Goal: Task Accomplishment & Management: Complete application form

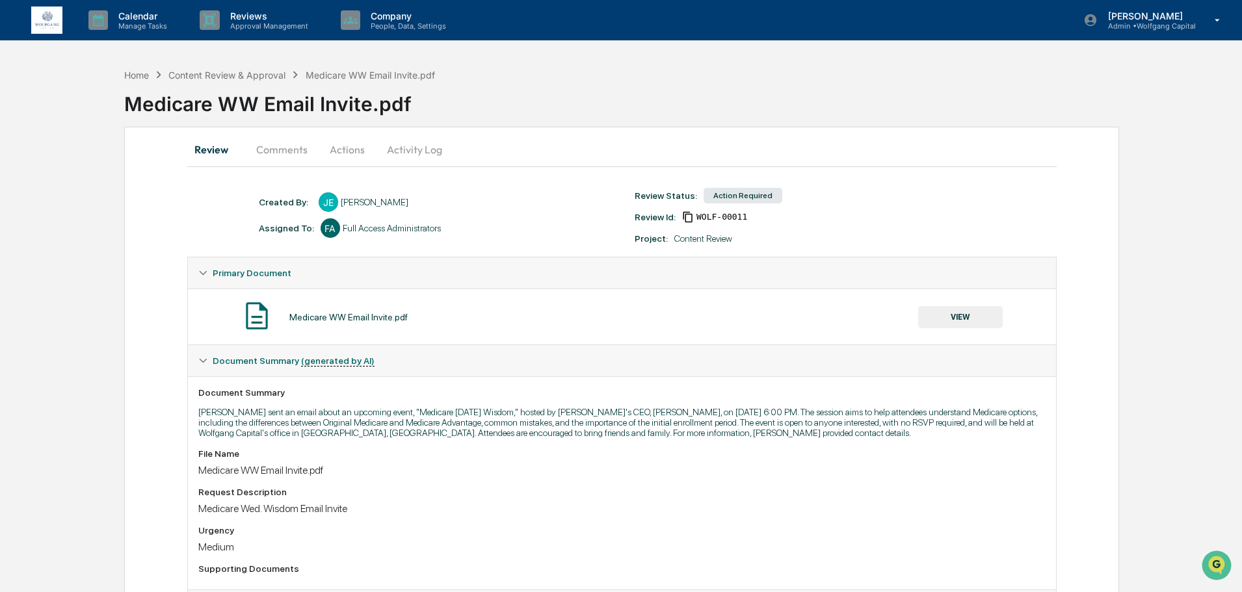
click at [347, 148] on button "Actions" at bounding box center [347, 149] width 59 height 31
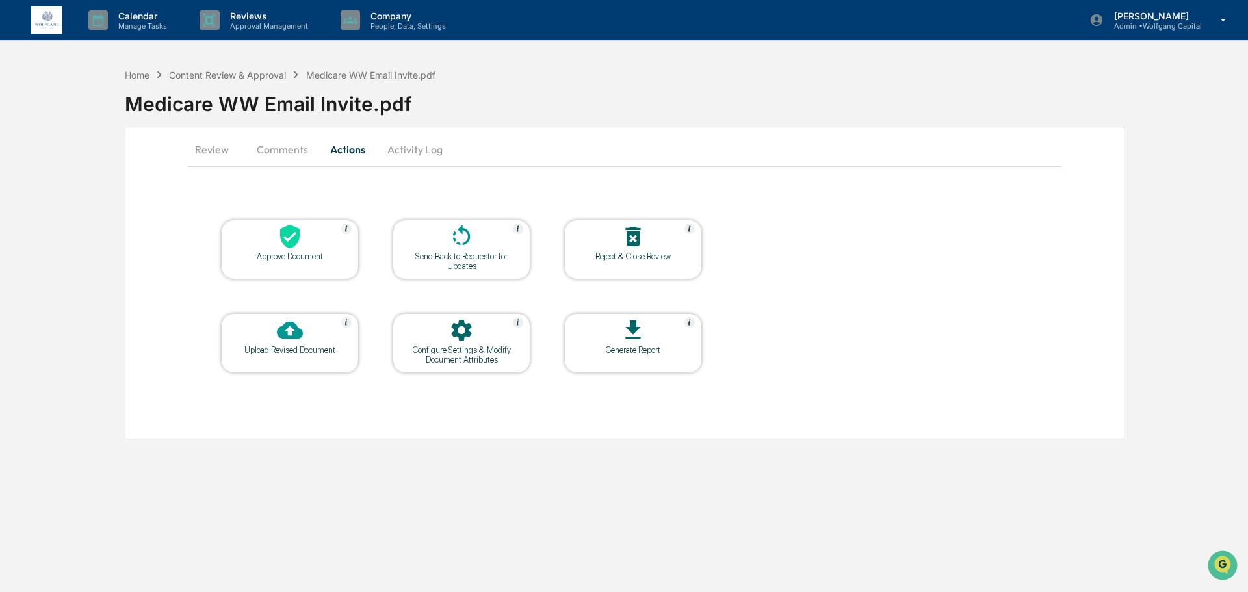
click at [311, 257] on div "Approve Document" at bounding box center [289, 257] width 117 height 10
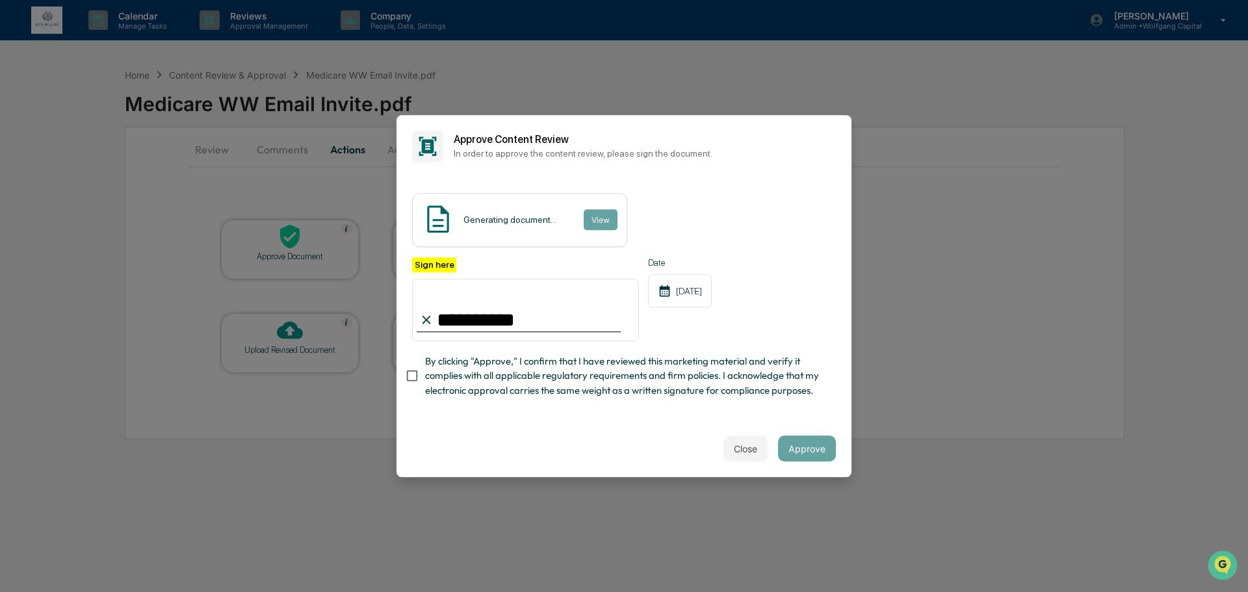
type input "**********"
click at [567, 363] on span "By clicking "Approve," I confirm that I have reviewed this marketing material a…" at bounding box center [625, 376] width 401 height 44
click at [553, 354] on span "By clicking "Approve," I confirm that I have reviewed this marketing material a…" at bounding box center [625, 376] width 401 height 44
click at [809, 449] on button "Approve" at bounding box center [807, 449] width 58 height 26
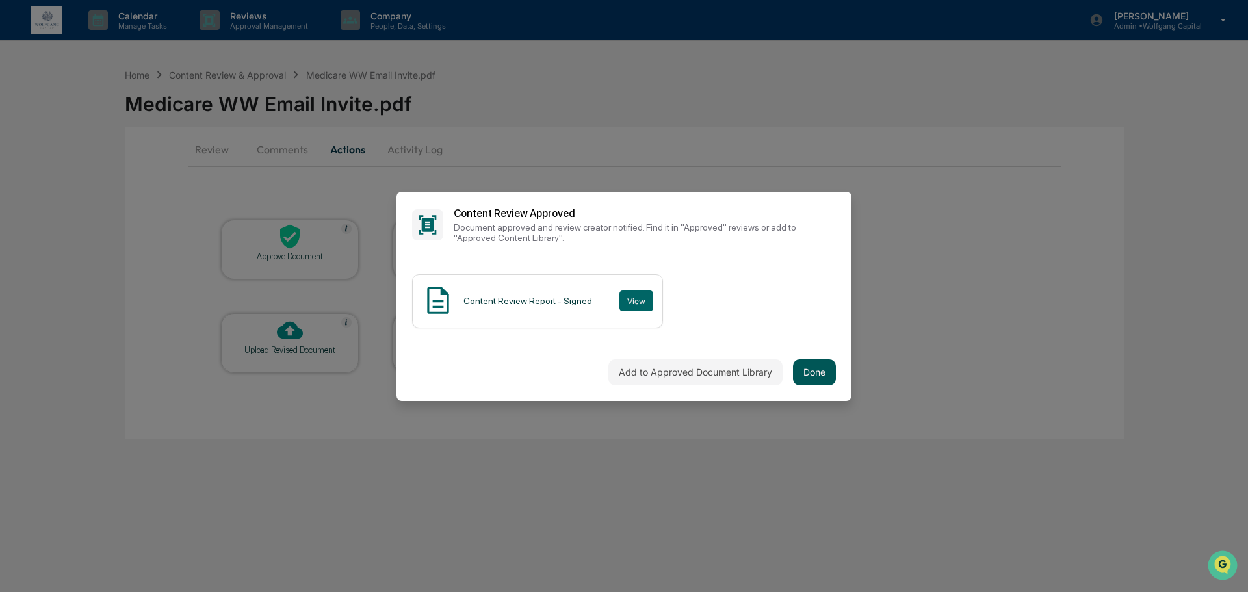
click at [811, 373] on button "Done" at bounding box center [814, 373] width 43 height 26
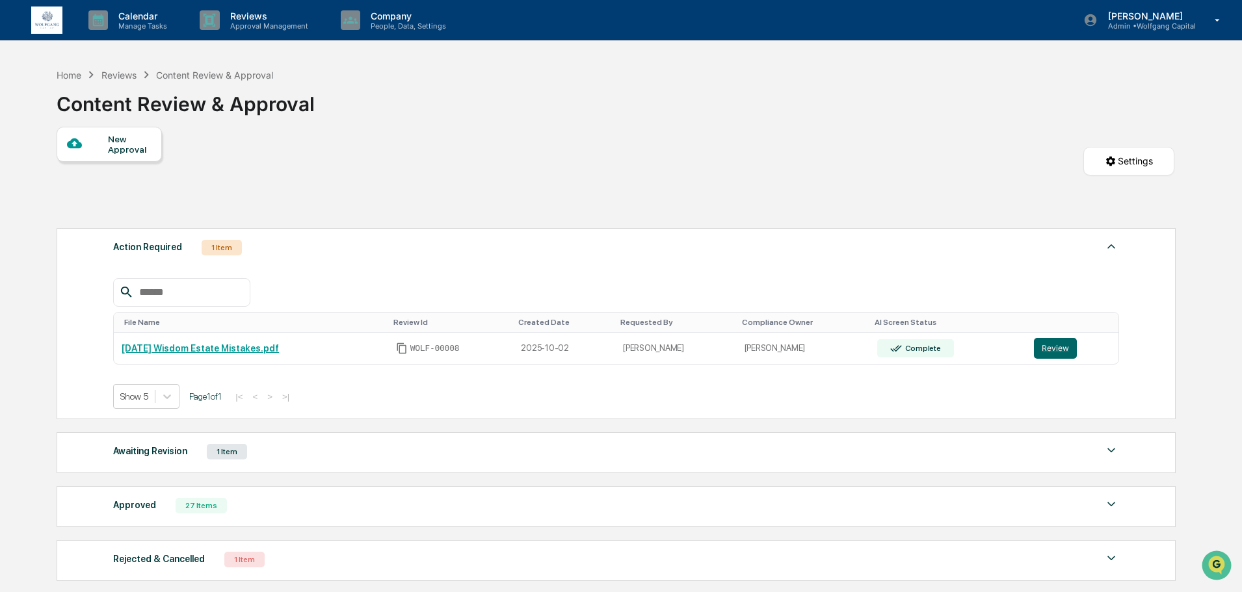
click at [51, 15] on img at bounding box center [46, 21] width 31 height 28
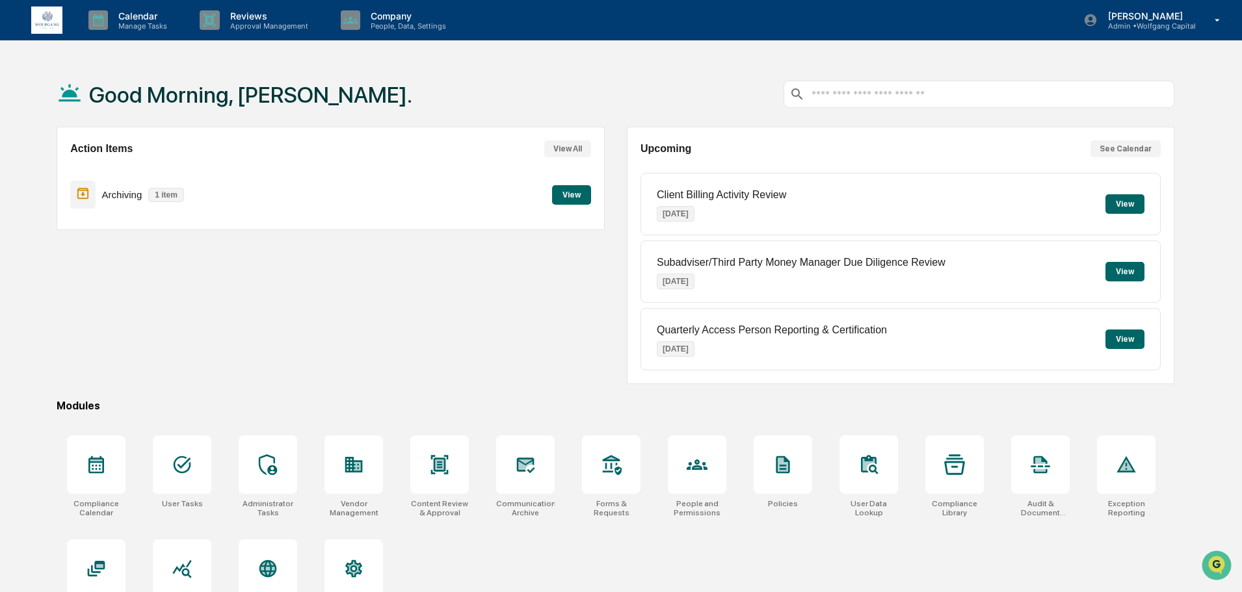
click at [570, 196] on button "View" at bounding box center [571, 195] width 39 height 20
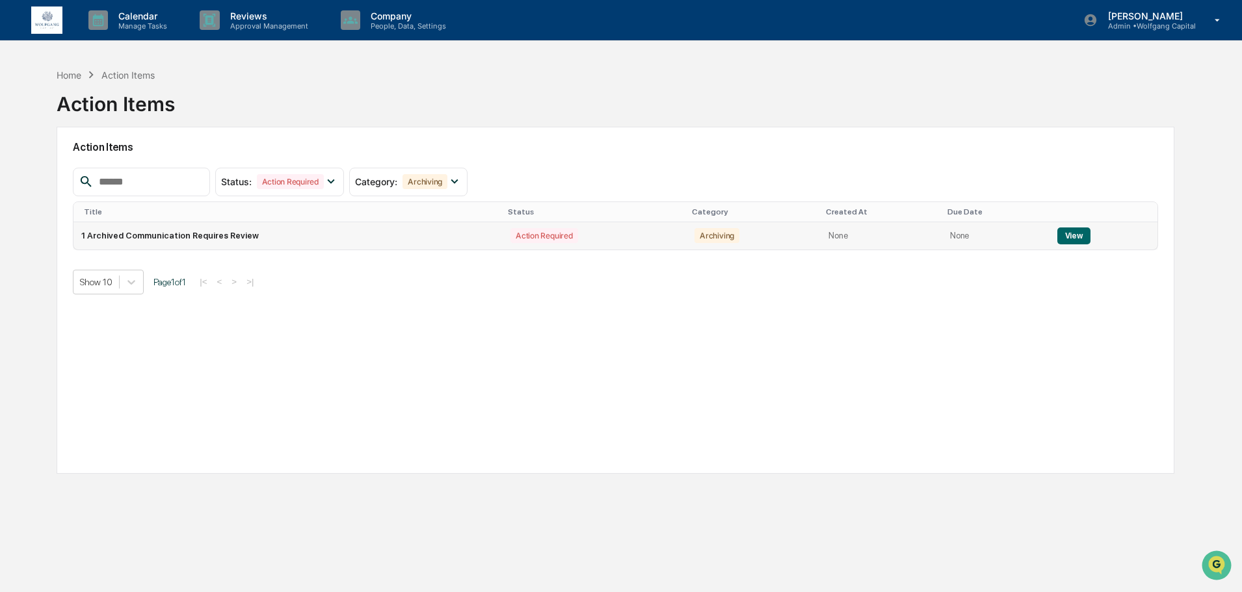
click at [292, 235] on td "1 Archived Communication Requires Review" at bounding box center [287, 235] width 429 height 27
click at [1062, 238] on button "View" at bounding box center [1073, 236] width 33 height 17
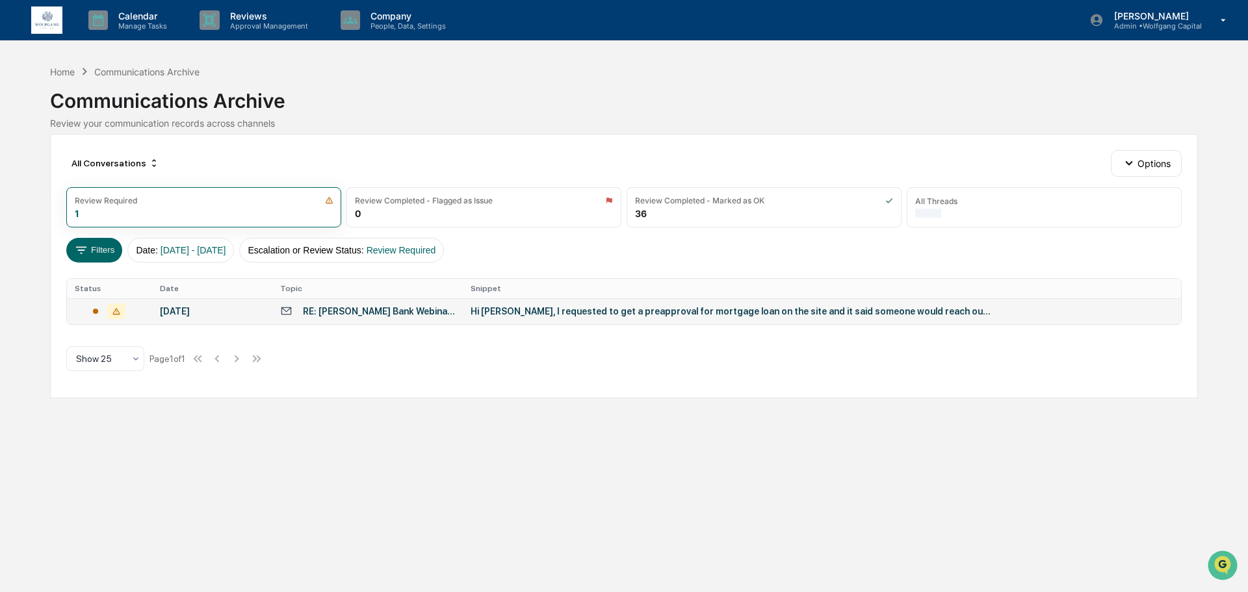
click at [412, 313] on div "RE: [PERSON_NAME] Bank Webinar Follow Up" at bounding box center [379, 311] width 152 height 10
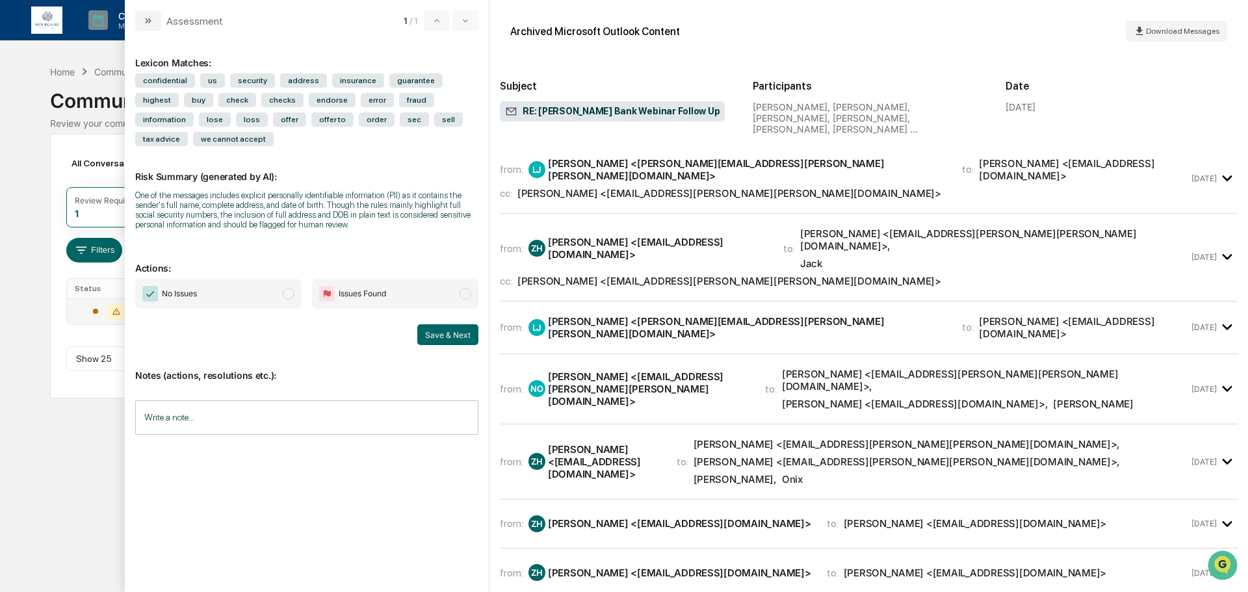
click at [979, 161] on div "[PERSON_NAME] <[EMAIL_ADDRESS][DOMAIN_NAME]>" at bounding box center [1083, 169] width 209 height 25
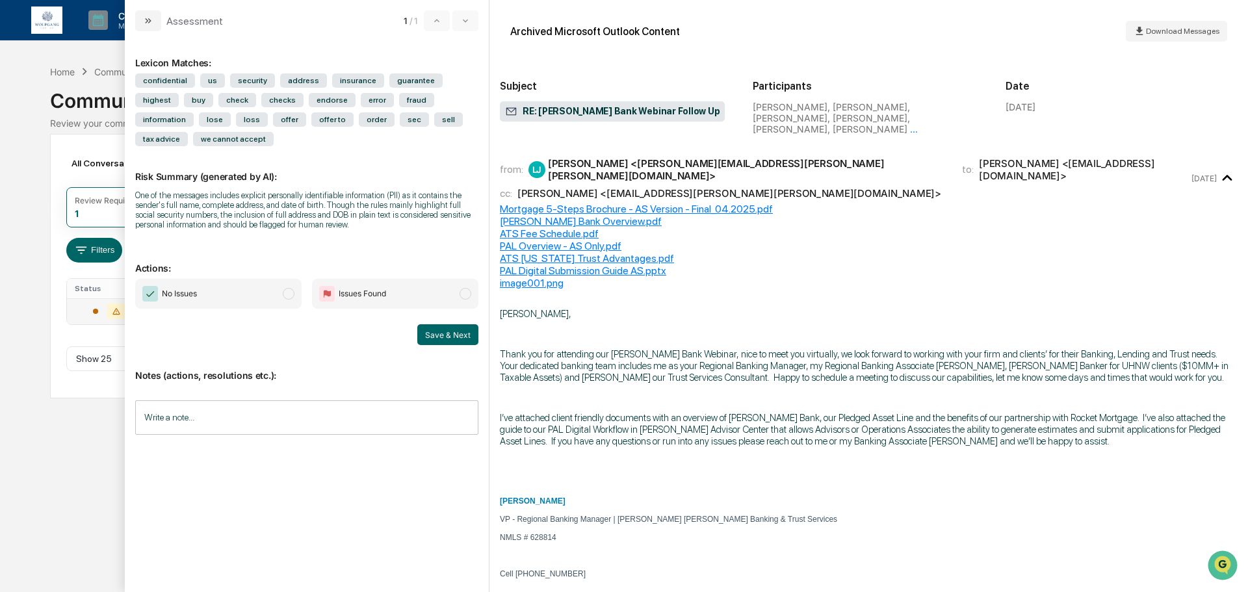
click at [33, 277] on div "Calendar Manage Tasks Reviews Approval Management Company People, Data, Setting…" at bounding box center [624, 296] width 1248 height 592
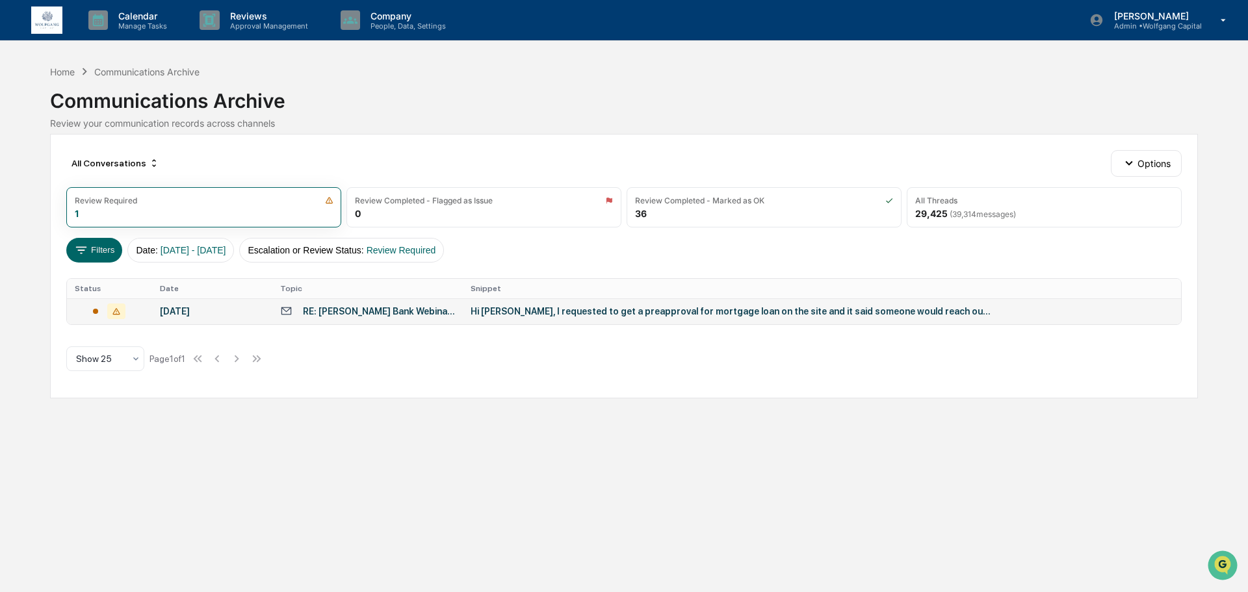
click at [590, 318] on td "Hi [PERSON_NAME], I requested to get a preapproval for mortgage loan on the sit…" at bounding box center [822, 311] width 719 height 26
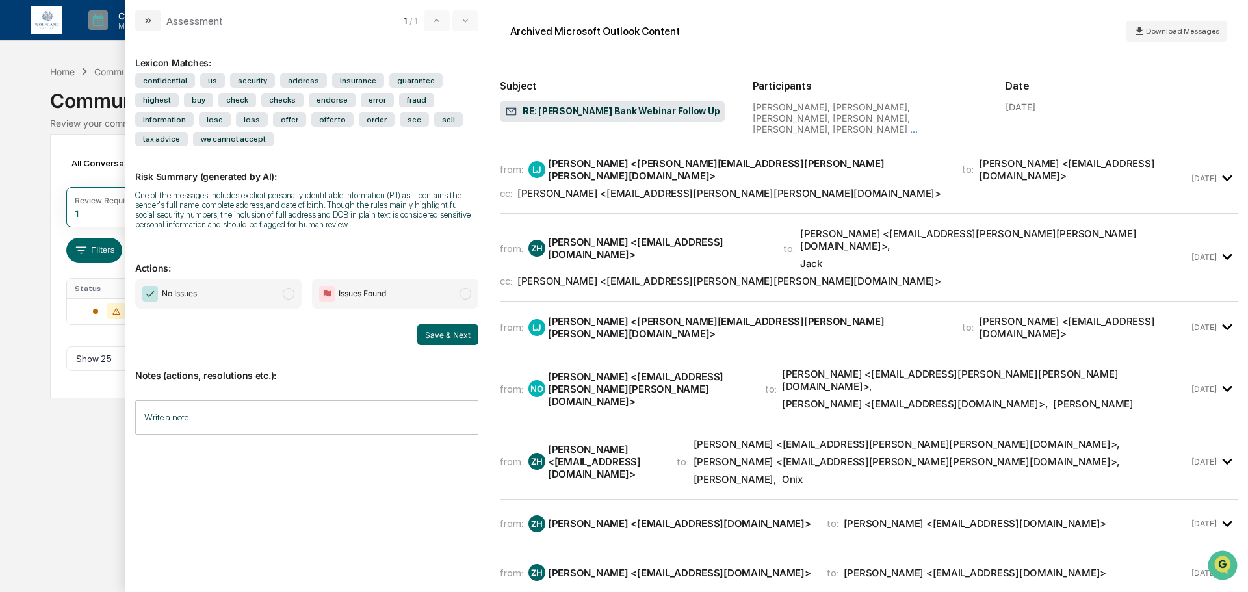
click at [830, 275] on div "cc: [PERSON_NAME] <[EMAIL_ADDRESS][PERSON_NAME][PERSON_NAME][DOMAIN_NAME]>" at bounding box center [844, 281] width 689 height 12
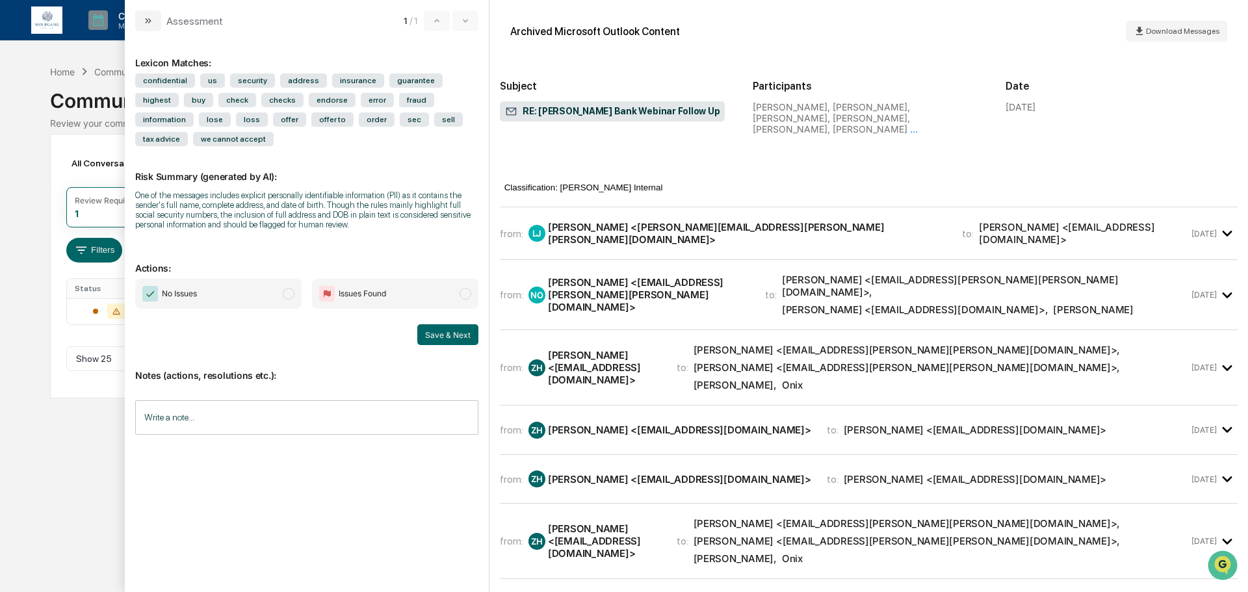
scroll to position [1820, 0]
click at [808, 343] on div "[PERSON_NAME] <[EMAIL_ADDRESS][PERSON_NAME][PERSON_NAME][DOMAIN_NAME]> ," at bounding box center [907, 349] width 427 height 12
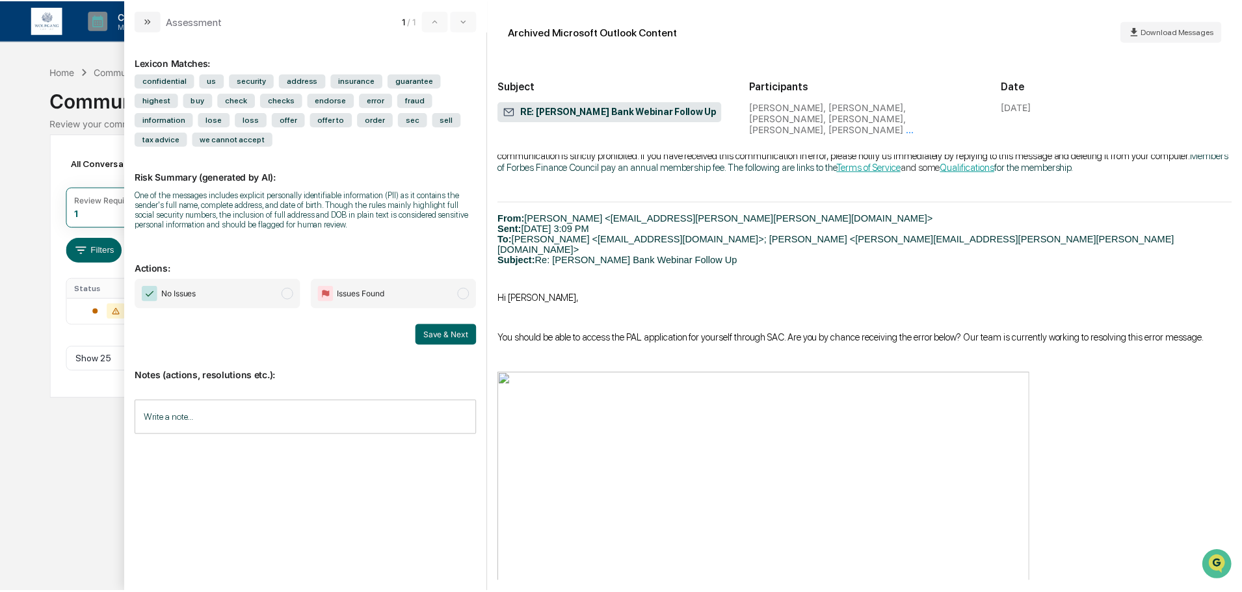
scroll to position [2795, 0]
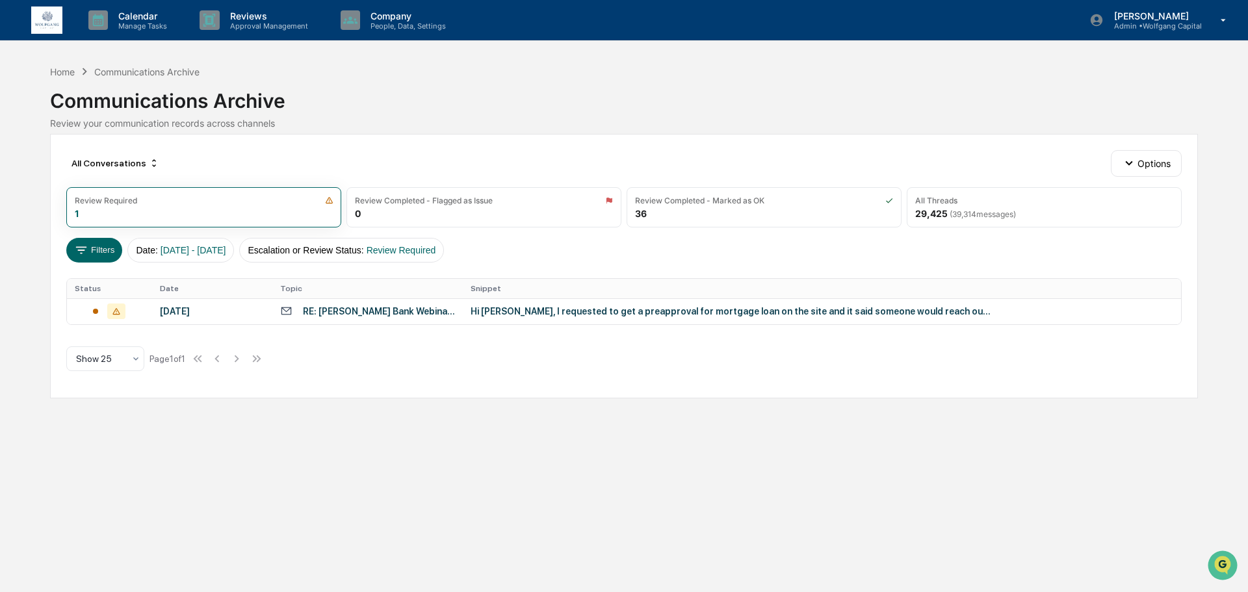
click at [19, 100] on div "Calendar Manage Tasks Reviews Approval Management Company People, Data, Setting…" at bounding box center [624, 296] width 1248 height 592
click at [149, 23] on p "Manage Tasks" at bounding box center [141, 25] width 66 height 9
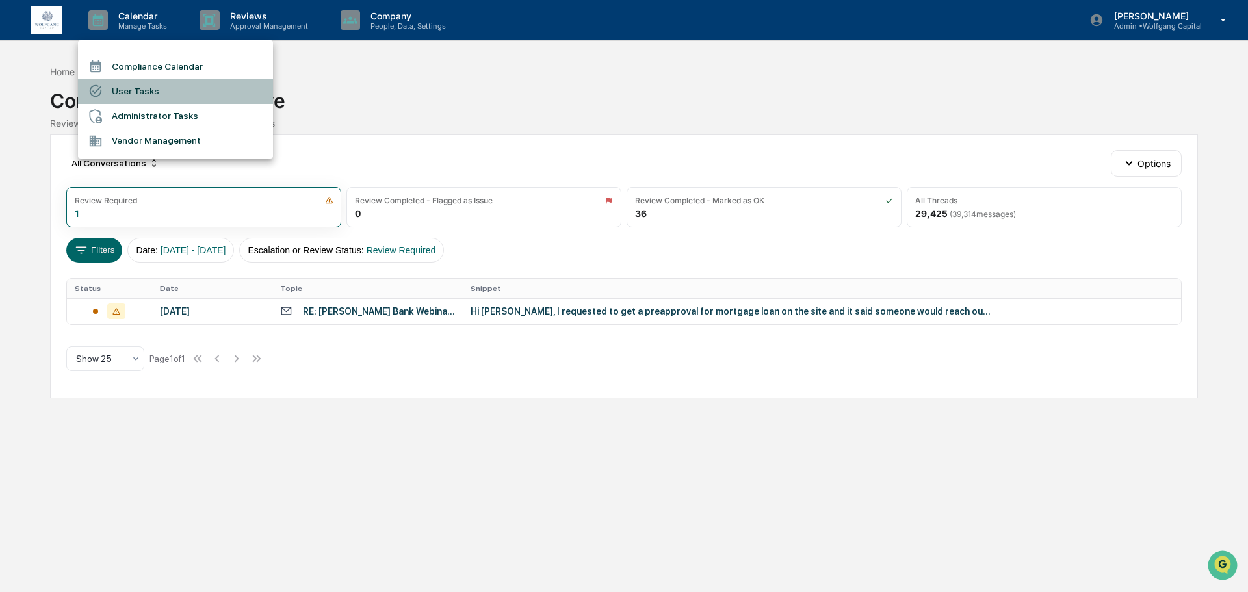
click at [142, 83] on li "User Tasks" at bounding box center [175, 91] width 195 height 25
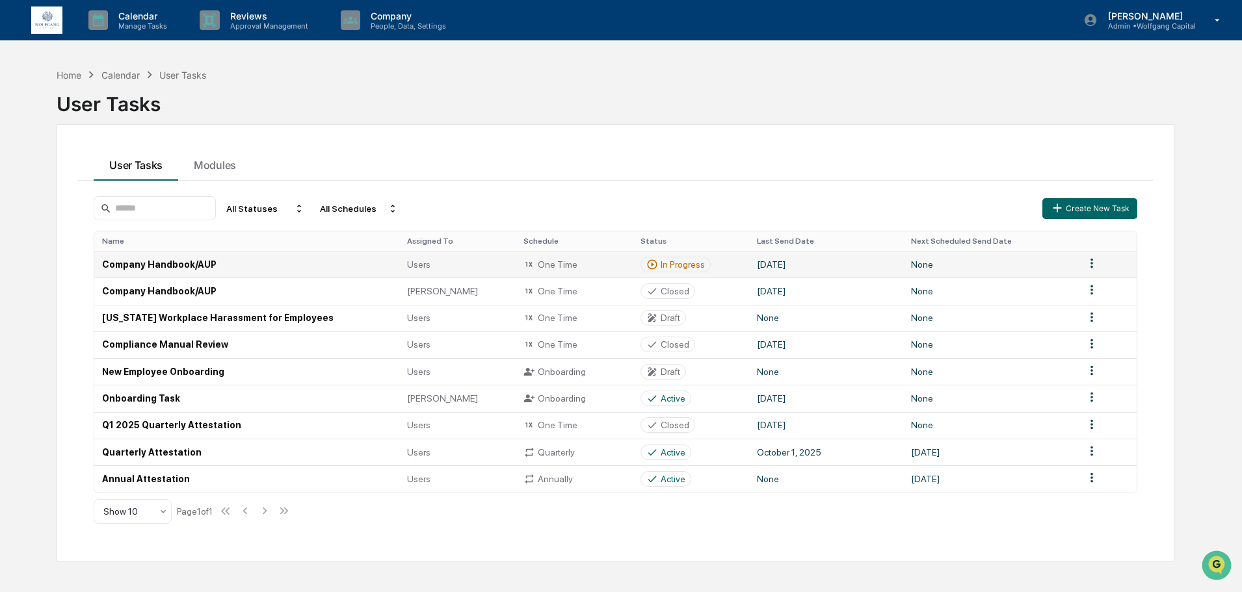
click at [295, 262] on td "Company Handbook/AUP" at bounding box center [246, 264] width 305 height 27
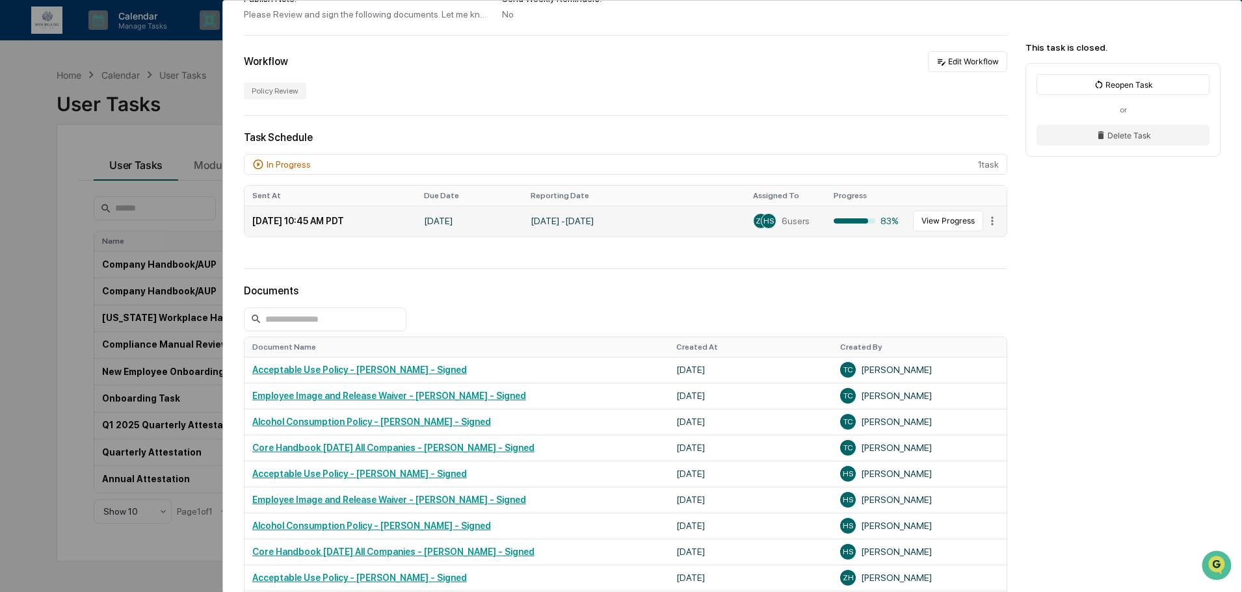
scroll to position [196, 0]
click at [915, 220] on button "View Progress" at bounding box center [948, 221] width 70 height 21
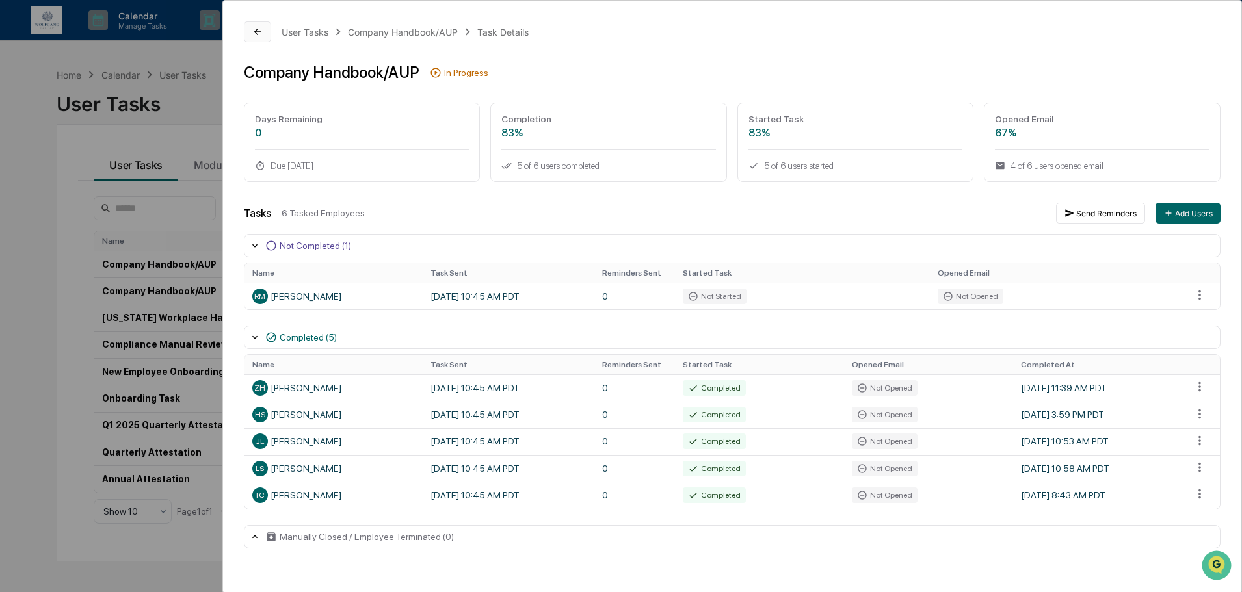
click at [253, 36] on icon at bounding box center [257, 32] width 10 height 10
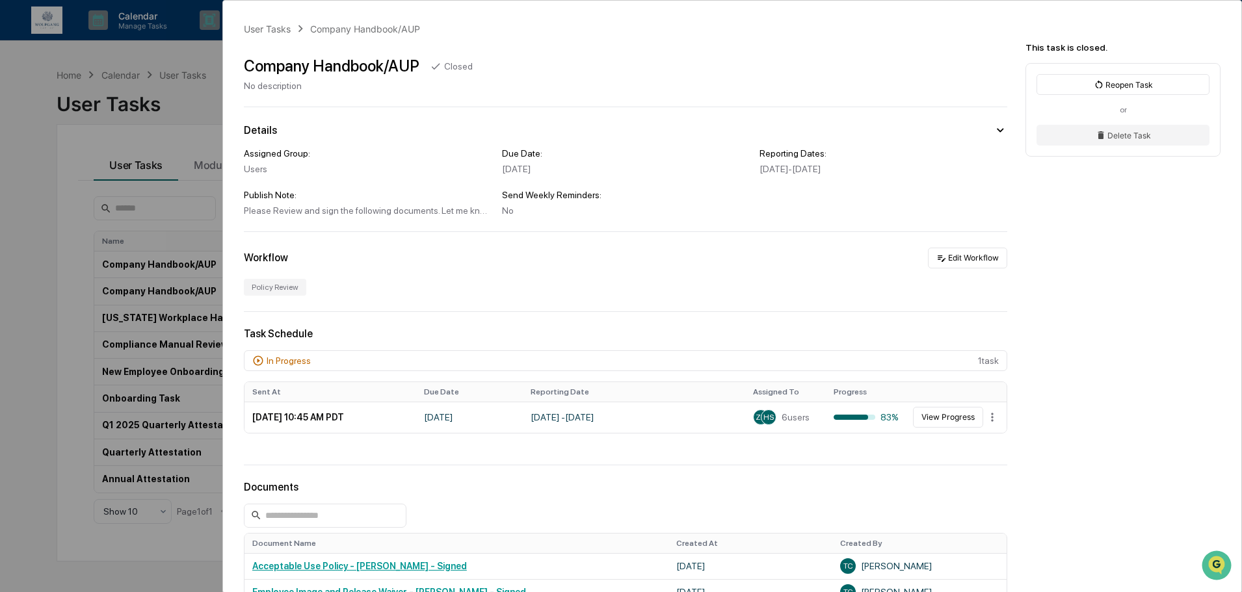
click at [15, 220] on div "User Tasks Company Handbook/AUP Company Handbook/AUP Closed No description Deta…" at bounding box center [621, 296] width 1242 height 592
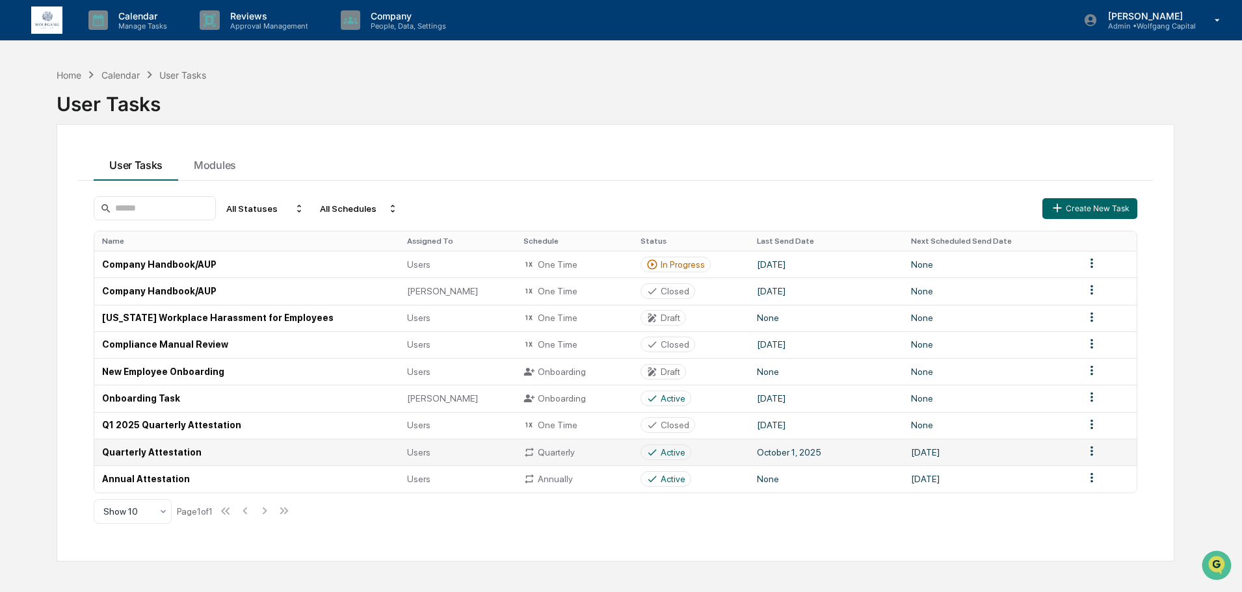
click at [170, 451] on td "Quarterly Attestation" at bounding box center [246, 452] width 305 height 27
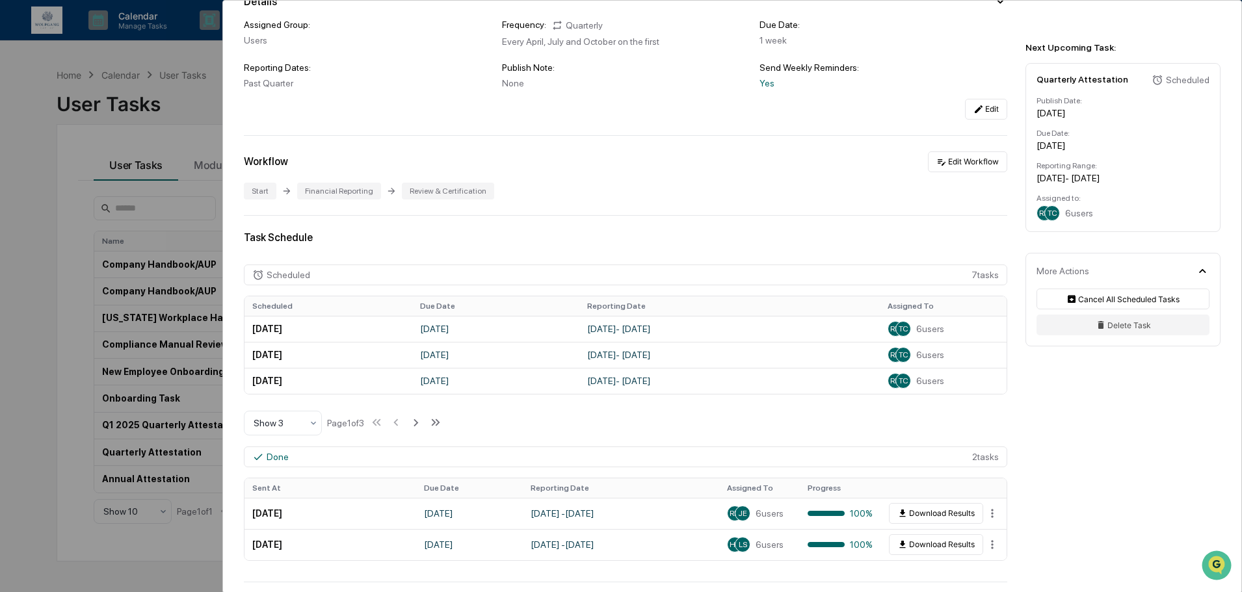
scroll to position [129, 0]
click at [626, 381] on td "[DATE] - [DATE]" at bounding box center [729, 380] width 300 height 26
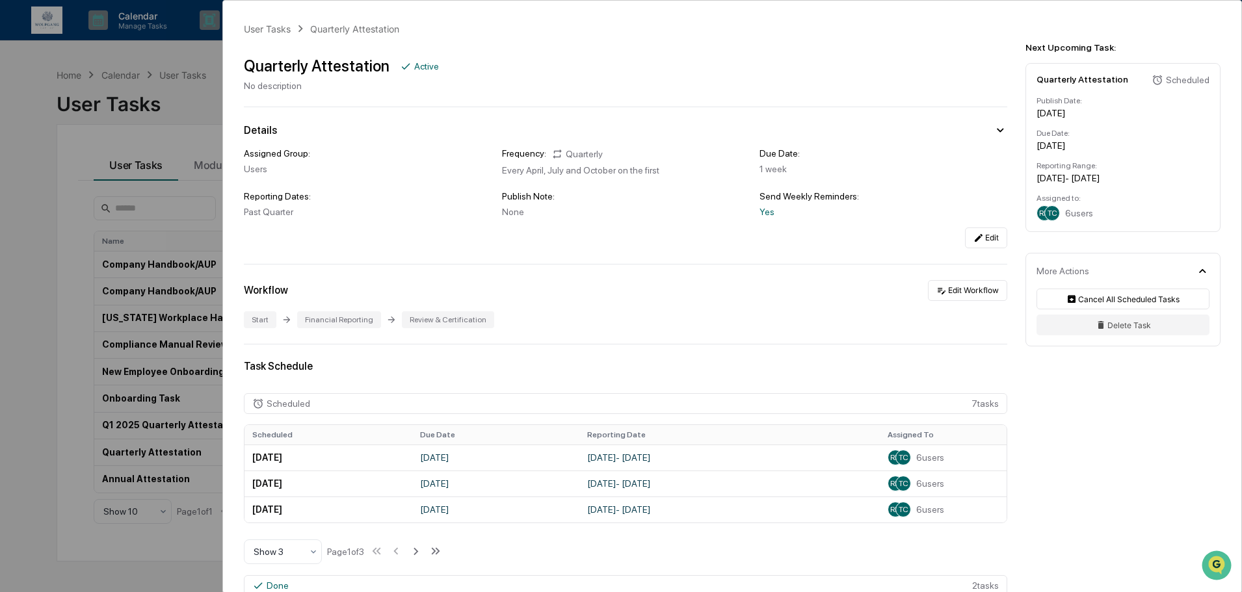
click at [26, 129] on div "User Tasks Quarterly Attestation Quarterly Attestation Active No description De…" at bounding box center [621, 296] width 1242 height 592
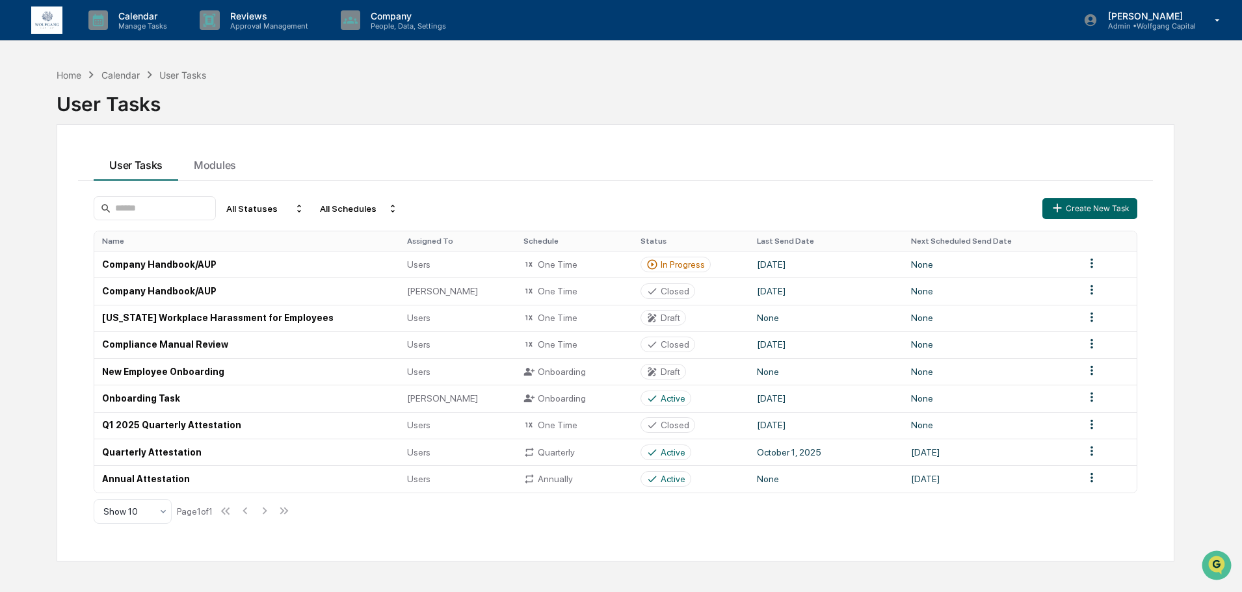
click at [32, 33] on img at bounding box center [46, 21] width 31 height 28
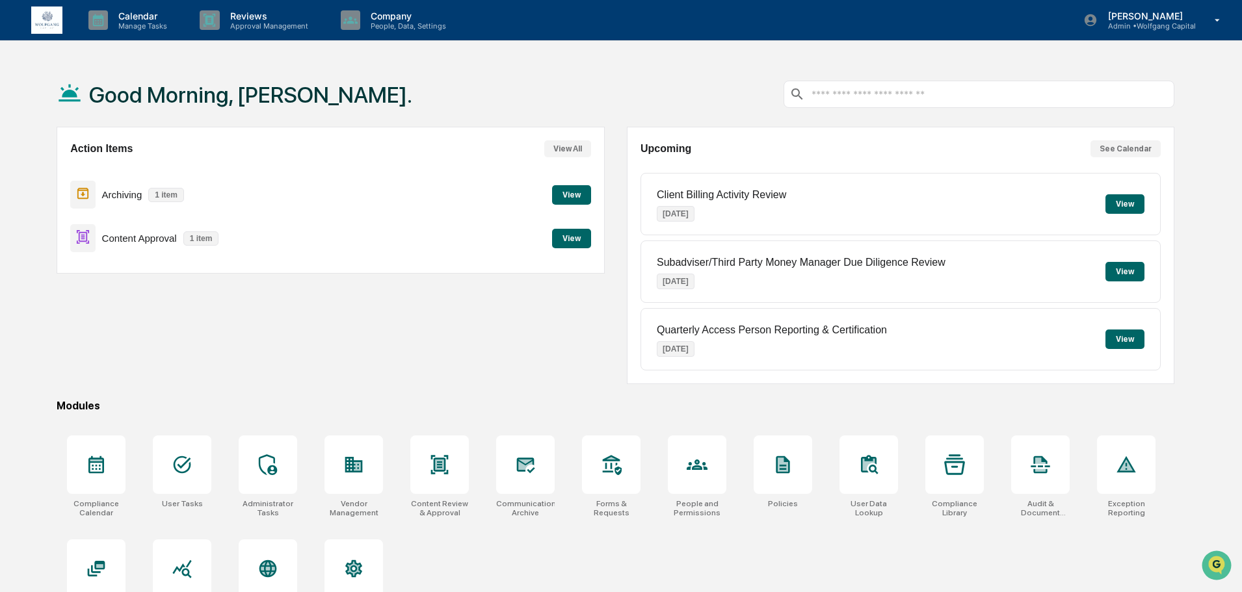
click at [575, 235] on button "View" at bounding box center [571, 239] width 39 height 20
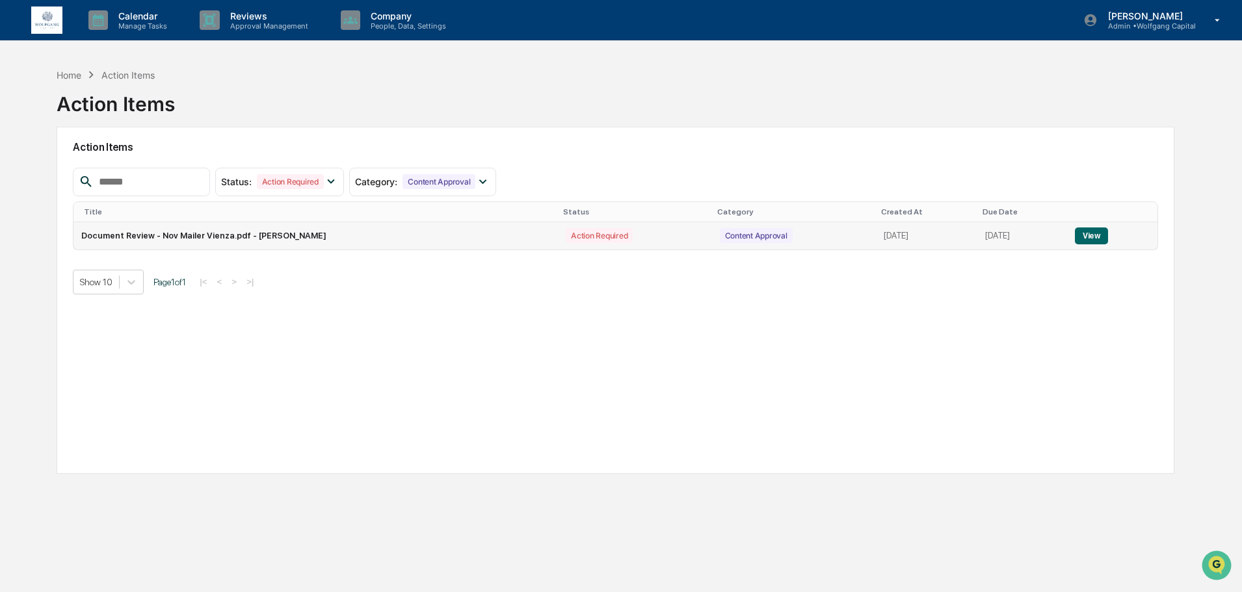
click at [1096, 234] on button "View" at bounding box center [1091, 236] width 33 height 17
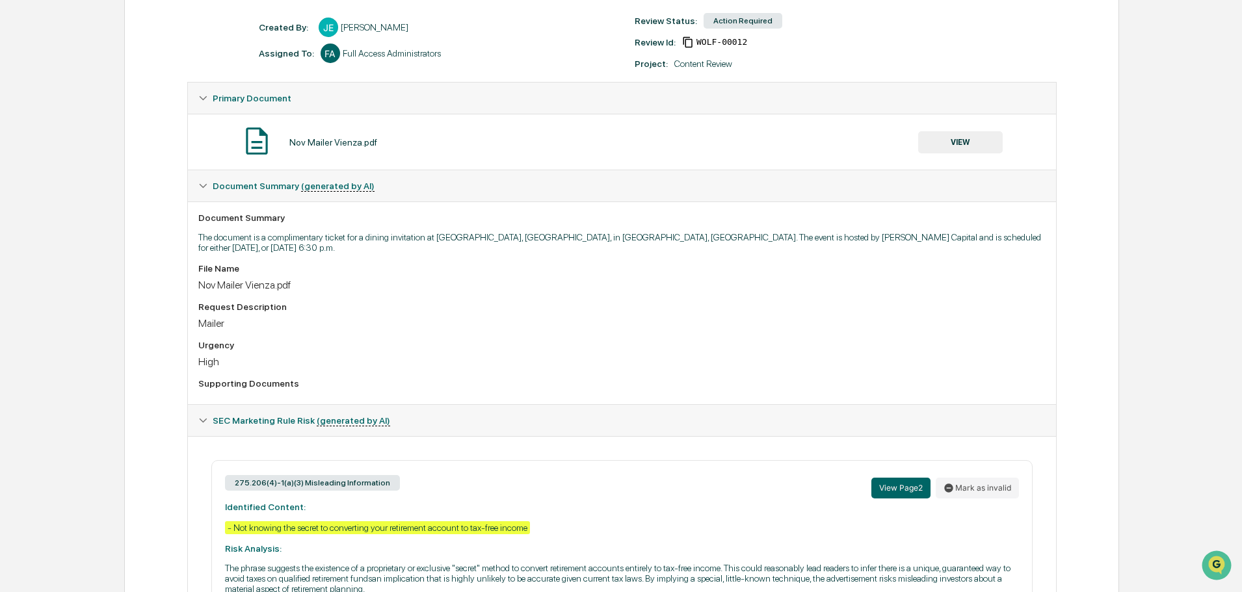
scroll to position [271, 0]
